Goal: Feedback & Contribution: Contribute content

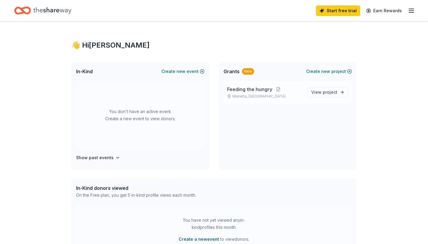
click at [260, 90] on span "Feeding the hungry" at bounding box center [249, 89] width 45 height 7
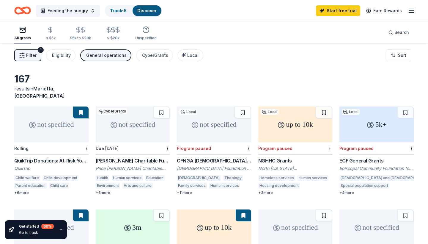
click at [64, 157] on div "QuikTrip Donations: At-Risk Youth and Early Childhood Education" at bounding box center [51, 160] width 74 height 7
click at [32, 55] on span "Filter" at bounding box center [31, 55] width 10 height 7
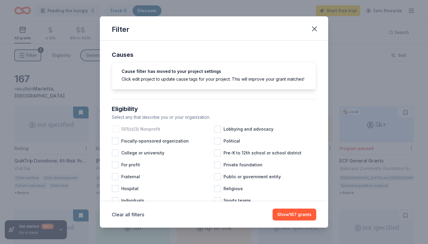
click at [115, 128] on div at bounding box center [115, 129] width 7 height 7
click at [316, 28] on icon "button" at bounding box center [315, 29] width 4 height 4
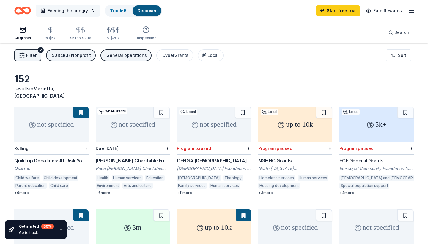
click at [72, 9] on span "Feeding the hungry" at bounding box center [68, 10] width 40 height 7
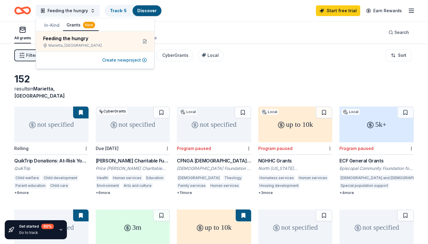
click at [118, 61] on button "Create new project" at bounding box center [124, 60] width 45 height 7
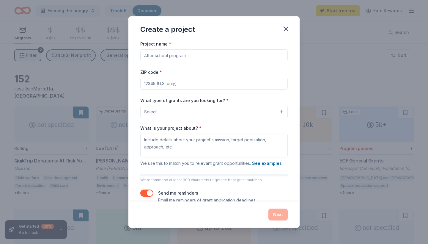
click at [202, 59] on input "Project name *" at bounding box center [214, 55] width 148 height 12
type input "Meal for unhoused"
click at [194, 85] on input "ZIP code *" at bounding box center [214, 84] width 148 height 12
type input "30064"
click at [282, 112] on button "Select" at bounding box center [214, 112] width 148 height 12
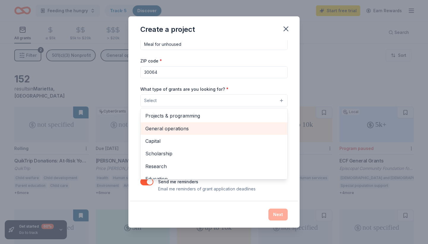
click at [170, 125] on span "General operations" at bounding box center [214, 129] width 137 height 8
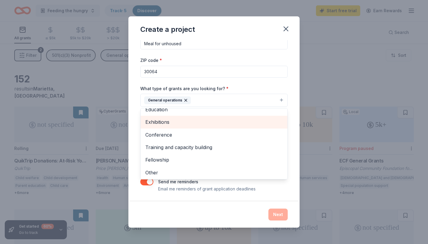
scroll to position [57, 0]
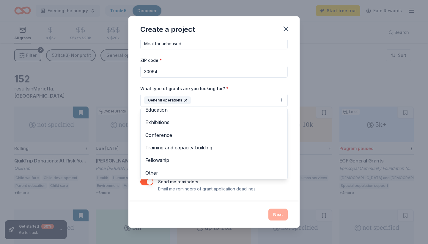
click at [287, 79] on div "Project name * Meal for unhoused ZIP code * 30064 What type of grants are you l…" at bounding box center [214, 110] width 148 height 164
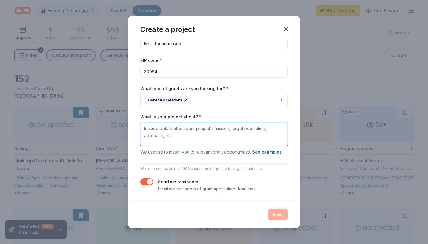
click at [144, 128] on textarea "What is your project about? *" at bounding box center [214, 134] width 148 height 24
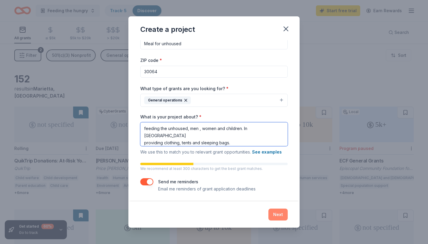
type textarea "feeding the unhoused, men , women and children. In Cobb county providing clothi…"
click at [279, 214] on button "Next" at bounding box center [278, 215] width 19 height 12
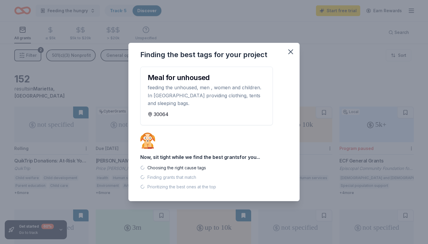
scroll to position [0, 0]
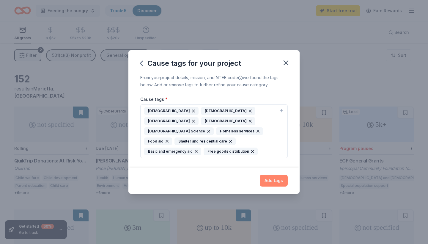
click at [274, 175] on button "Add tags" at bounding box center [274, 181] width 28 height 12
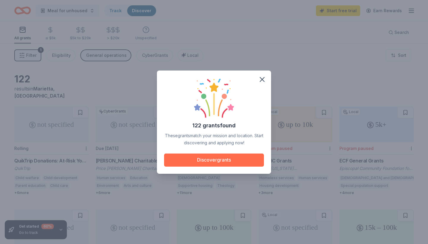
click at [219, 161] on button "Discover grants" at bounding box center [214, 160] width 100 height 13
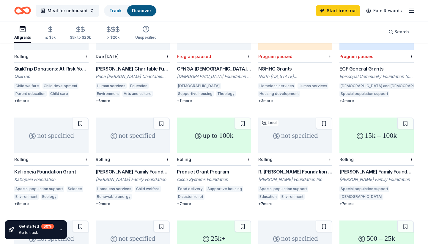
scroll to position [95, 0]
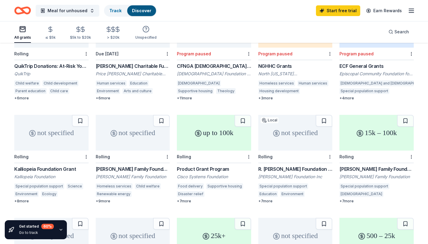
click at [136, 123] on div "not specified" at bounding box center [133, 133] width 74 height 36
